Goal: Task Accomplishment & Management: Use online tool/utility

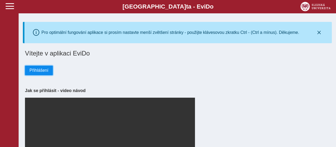
click at [44, 69] on span "Přihlášení" at bounding box center [39, 70] width 19 height 5
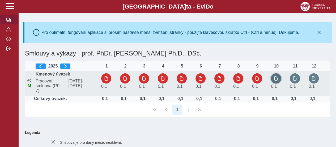
click at [277, 76] on button "button" at bounding box center [276, 78] width 10 height 10
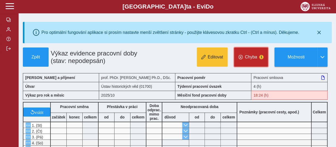
click at [258, 60] on button "Chyba 1" at bounding box center [251, 56] width 34 height 19
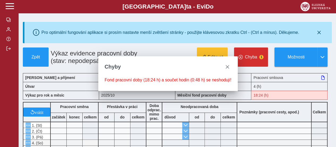
click at [173, 49] on div "Editovat Chyba 1 Možnosti" at bounding box center [242, 56] width 180 height 19
click at [225, 68] on span "close" at bounding box center [227, 67] width 4 height 4
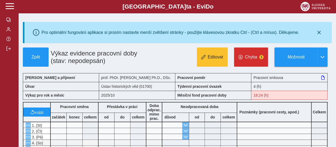
click at [182, 58] on div "Editovat Chyba 1 Možnosti" at bounding box center [242, 56] width 180 height 19
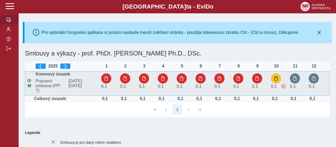
click at [285, 88] on span at bounding box center [284, 86] width 4 height 4
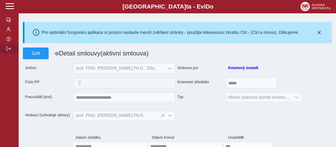
click at [9, 47] on button "button" at bounding box center [9, 49] width 19 height 10
